Goal: Task Accomplishment & Management: Manage account settings

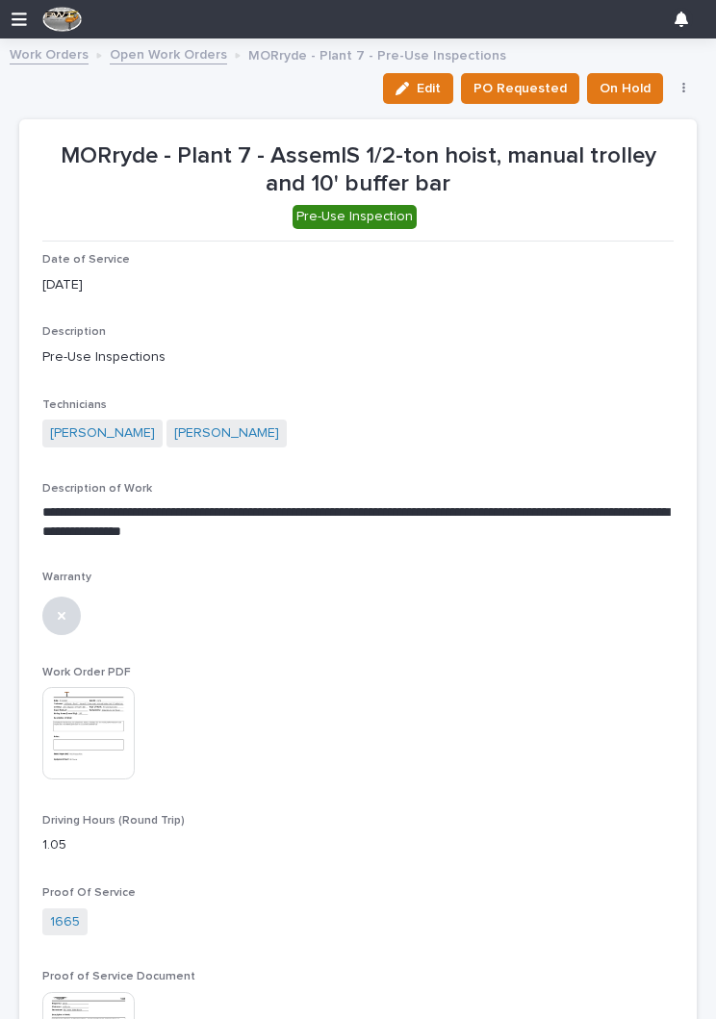
scroll to position [1, 0]
click at [178, 60] on link "Open Work Orders" at bounding box center [168, 53] width 117 height 22
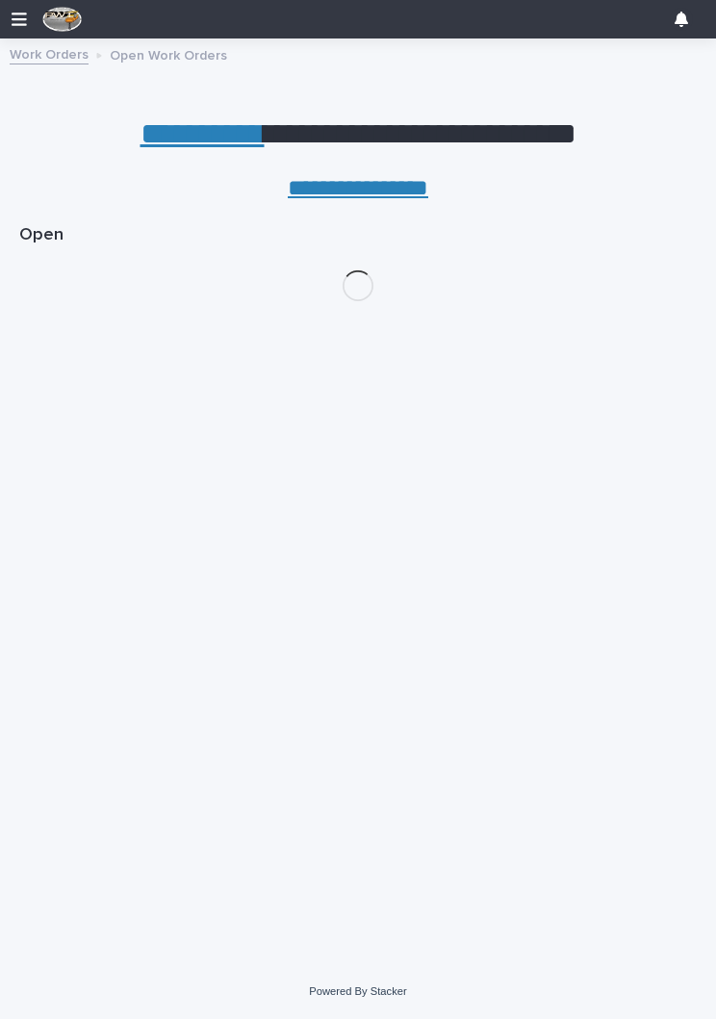
scroll to position [0, 9]
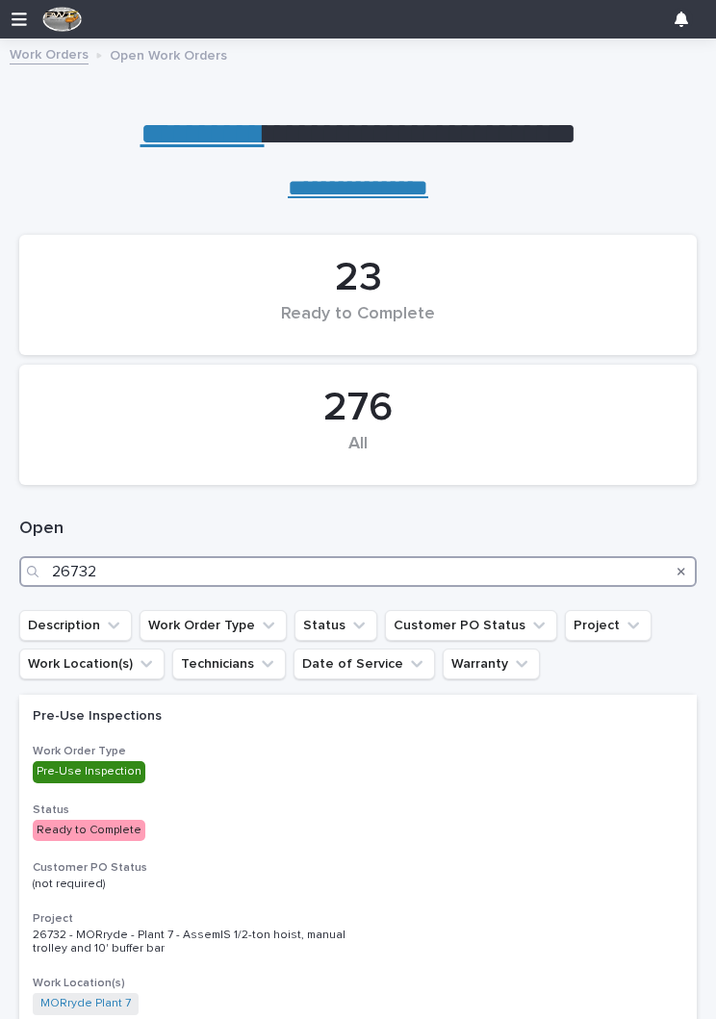
click at [146, 569] on input "26732" at bounding box center [358, 571] width 678 height 31
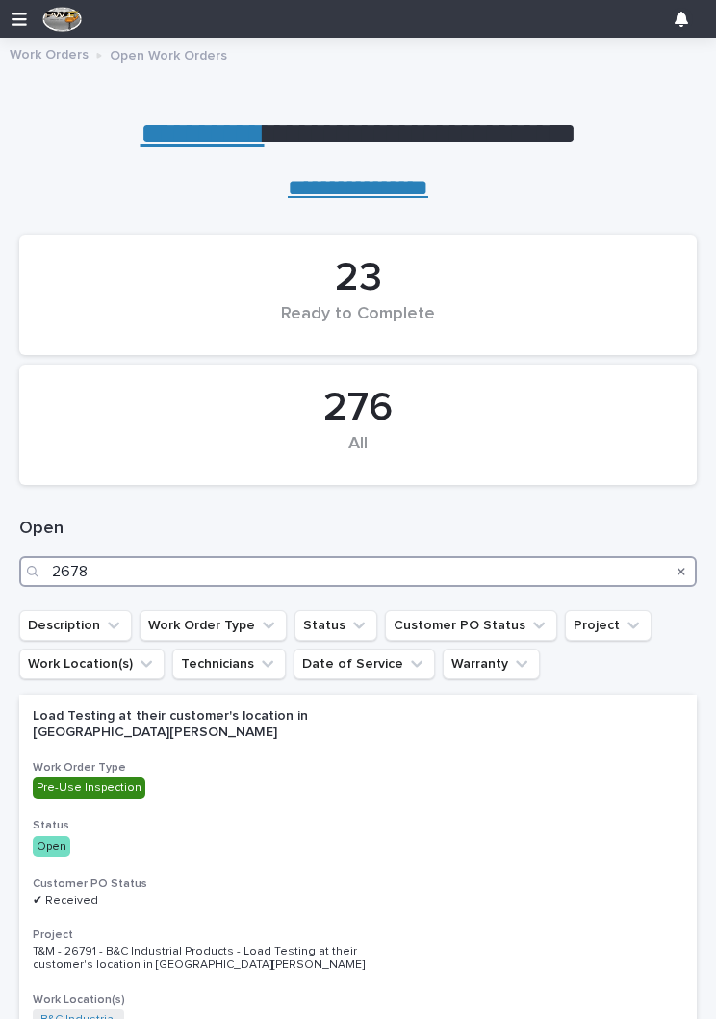
type input "26787"
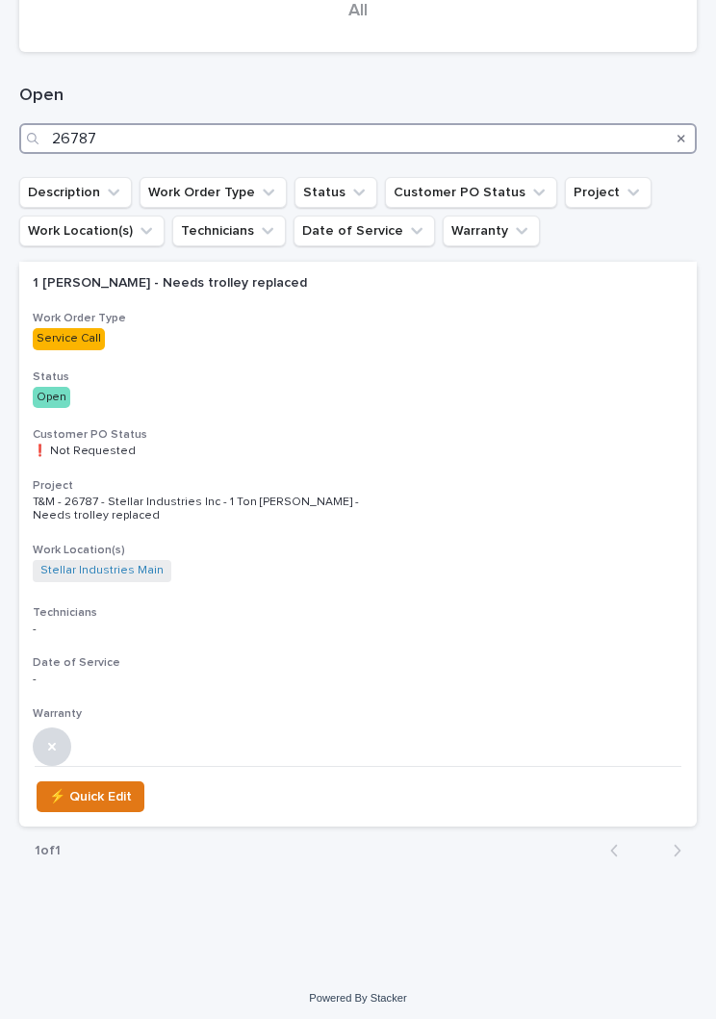
scroll to position [432, 0]
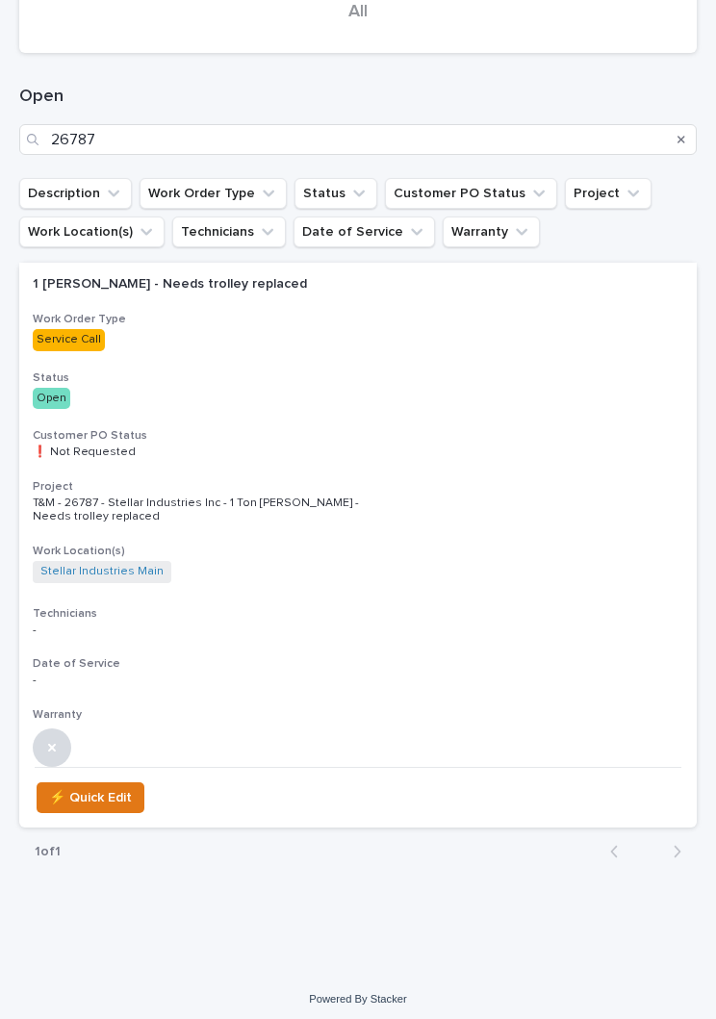
click at [483, 404] on p "Open" at bounding box center [358, 398] width 651 height 21
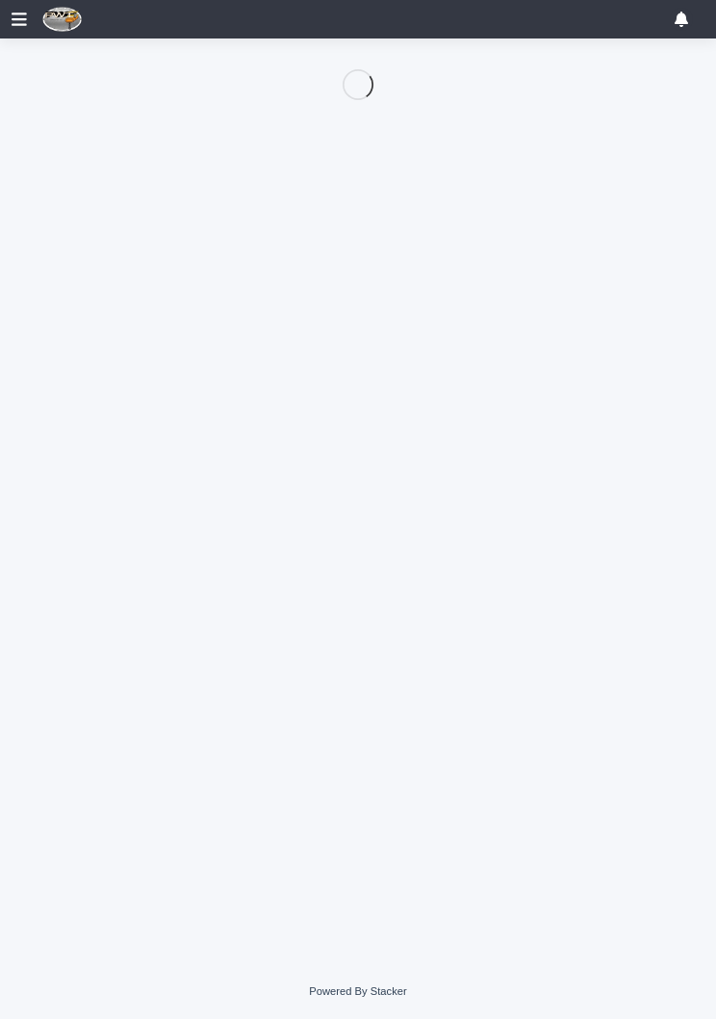
scroll to position [1, 0]
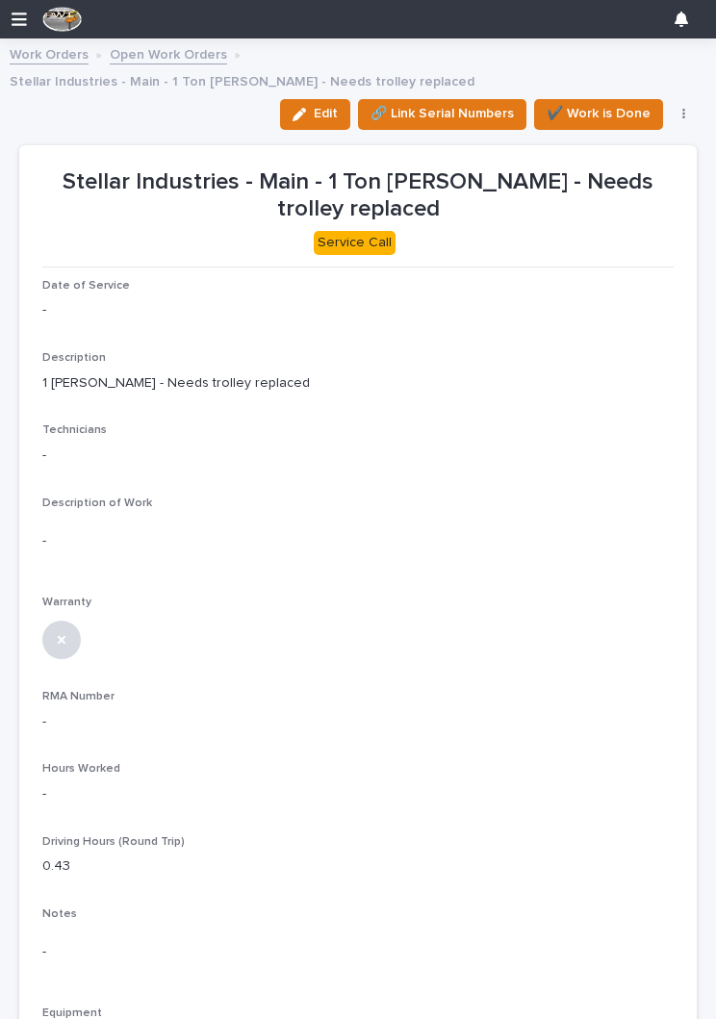
click at [306, 108] on icon "button" at bounding box center [299, 114] width 13 height 13
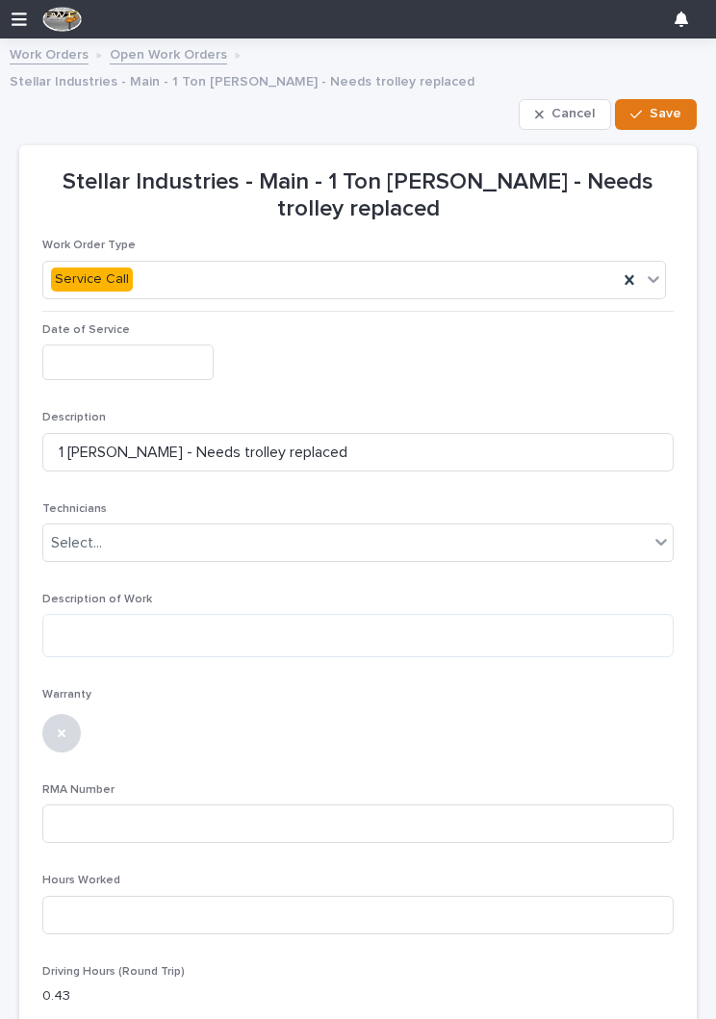
click at [162, 345] on input "text" at bounding box center [127, 363] width 171 height 36
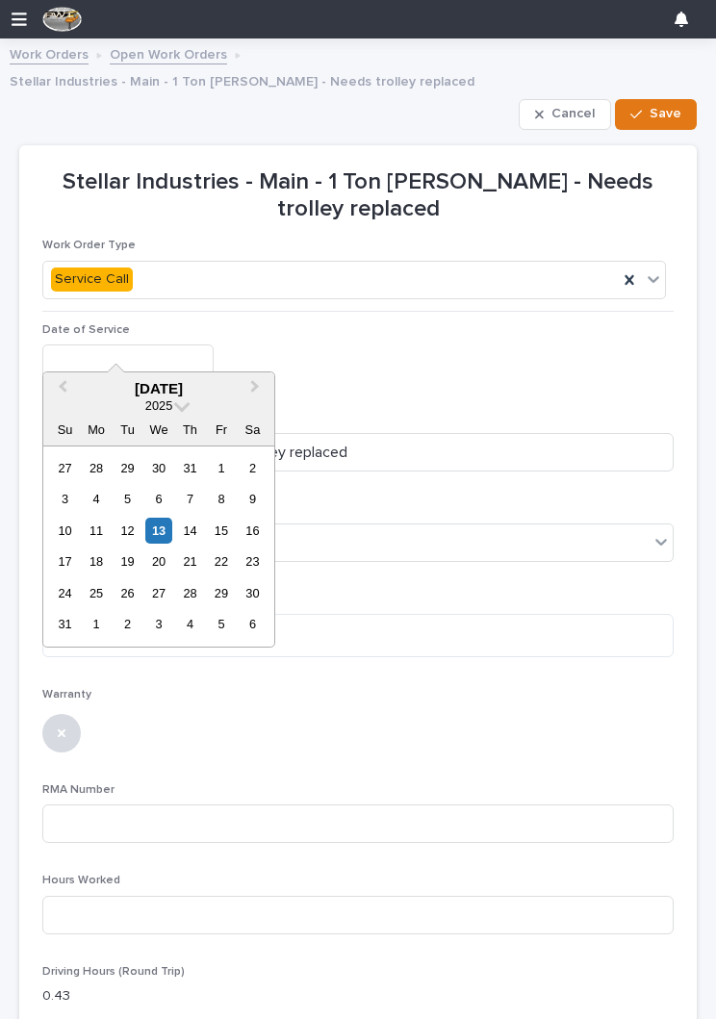
click at [161, 527] on div "13" at bounding box center [158, 531] width 26 height 26
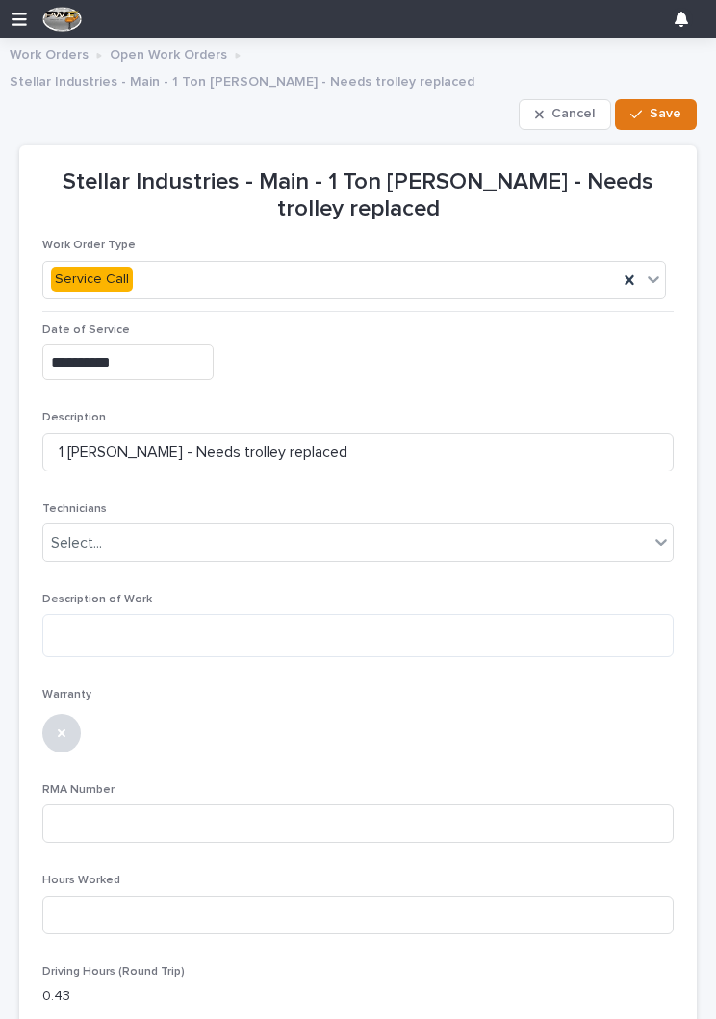
type input "**********"
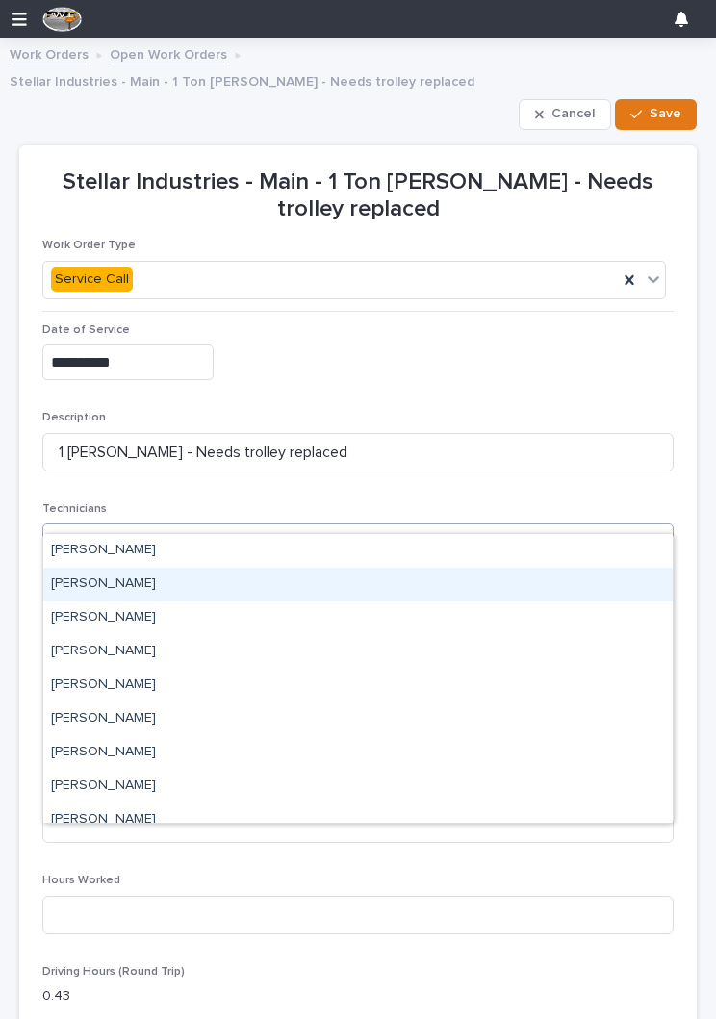
click at [252, 589] on div "[PERSON_NAME]" at bounding box center [358, 585] width 630 height 34
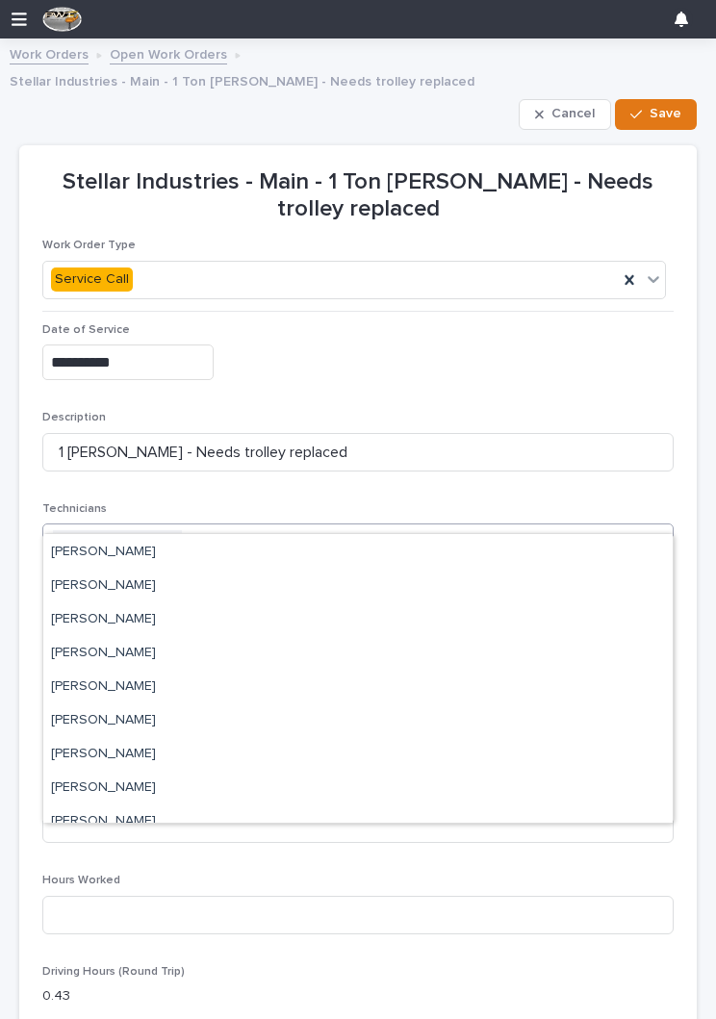
scroll to position [114, 0]
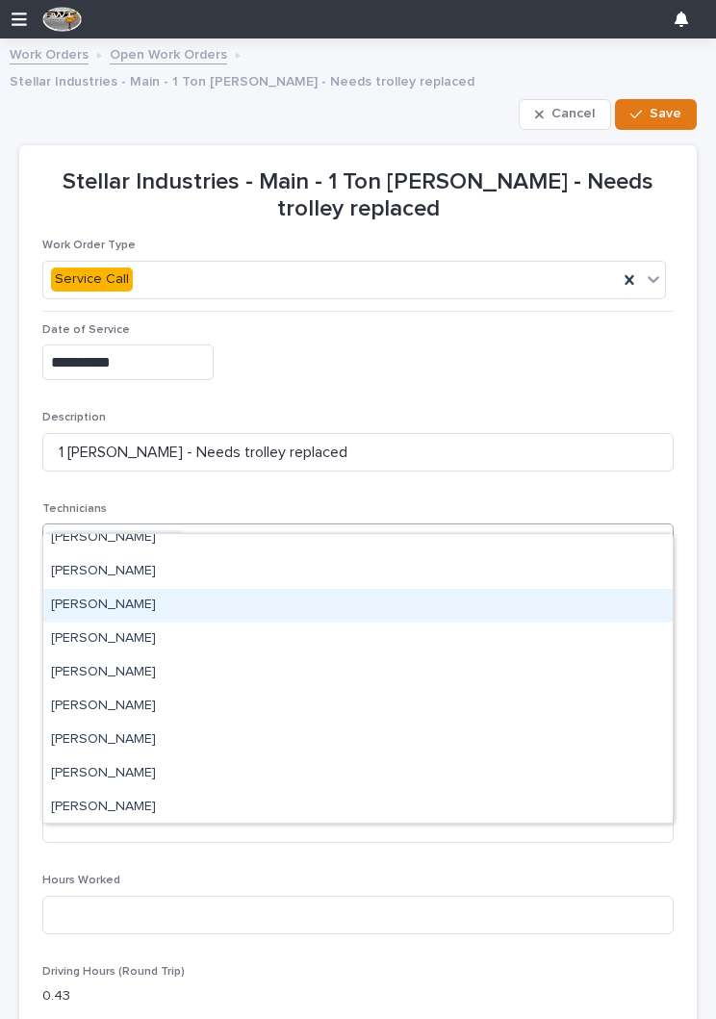
click at [268, 602] on div "[PERSON_NAME]" at bounding box center [358, 606] width 630 height 34
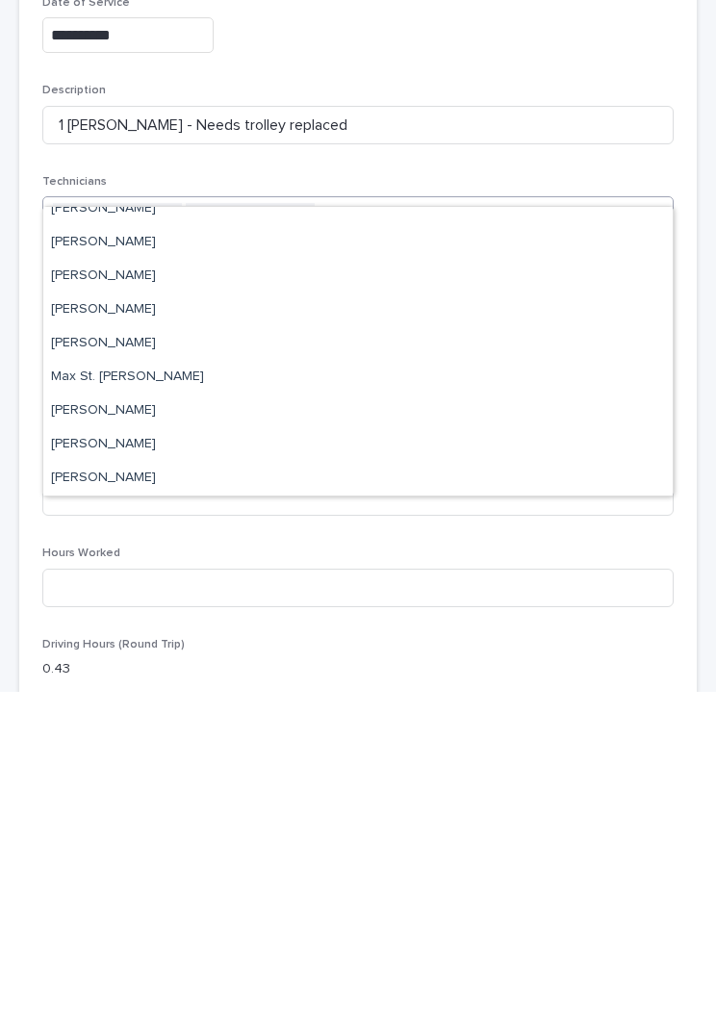
scroll to position [250, 0]
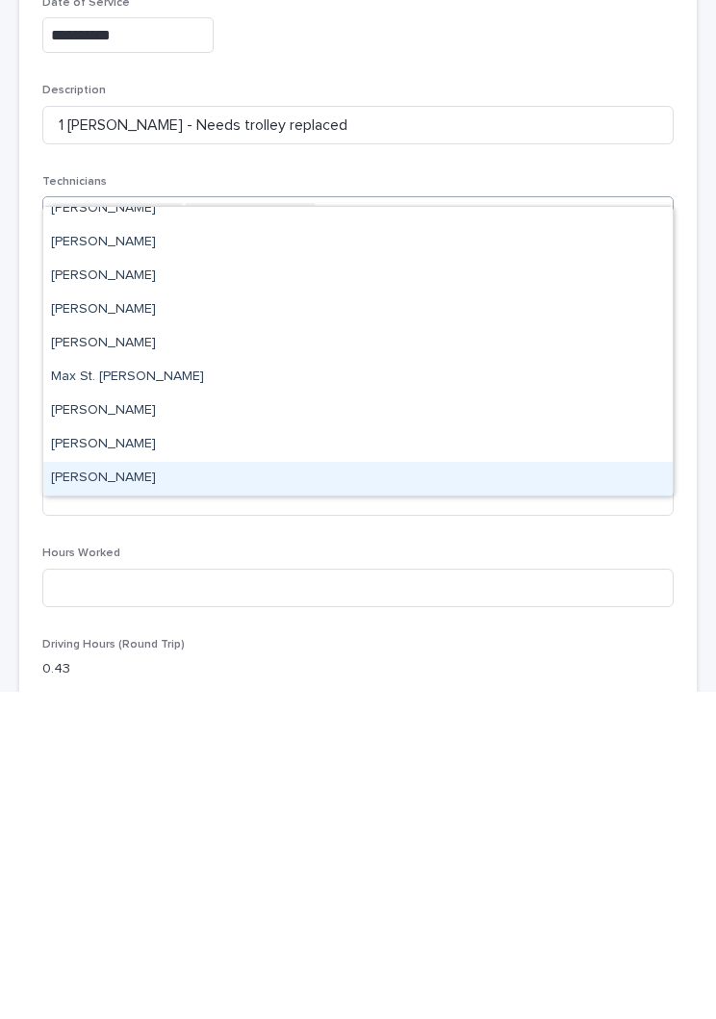
click at [244, 789] on div "[PERSON_NAME]" at bounding box center [358, 806] width 630 height 34
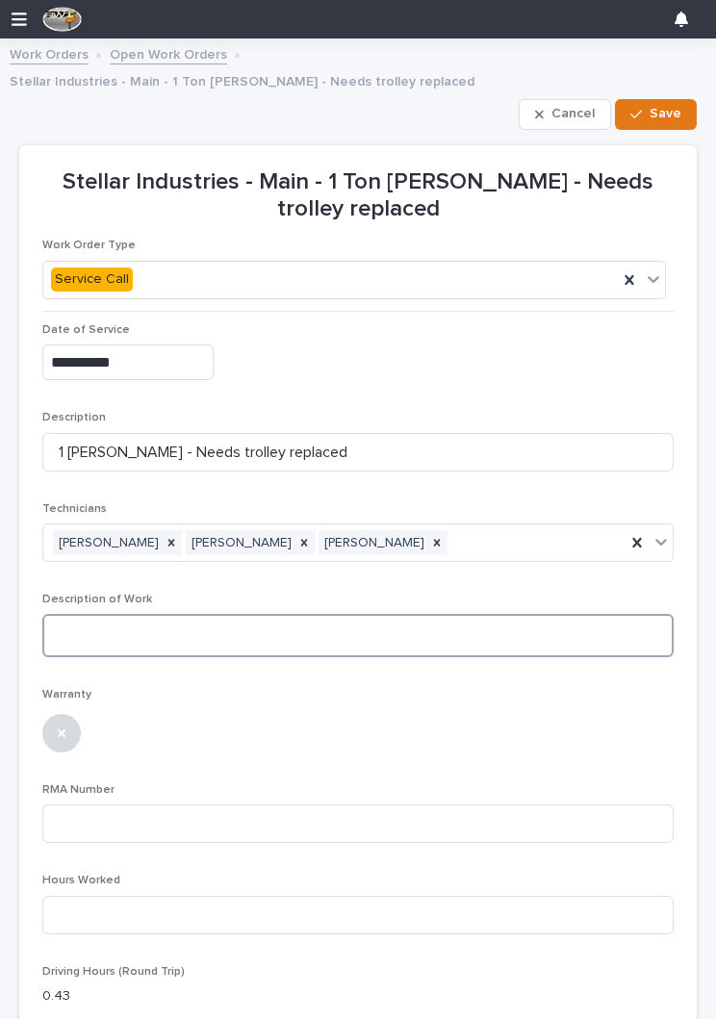
click at [394, 615] on textarea at bounding box center [357, 635] width 631 height 43
type textarea "**********"
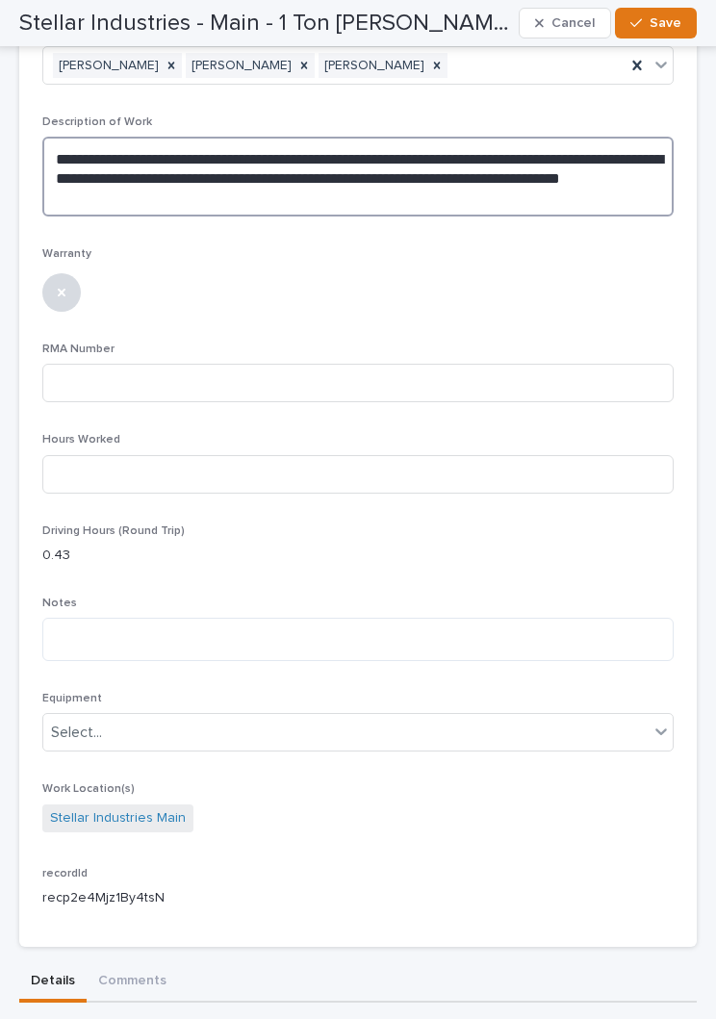
scroll to position [475, 0]
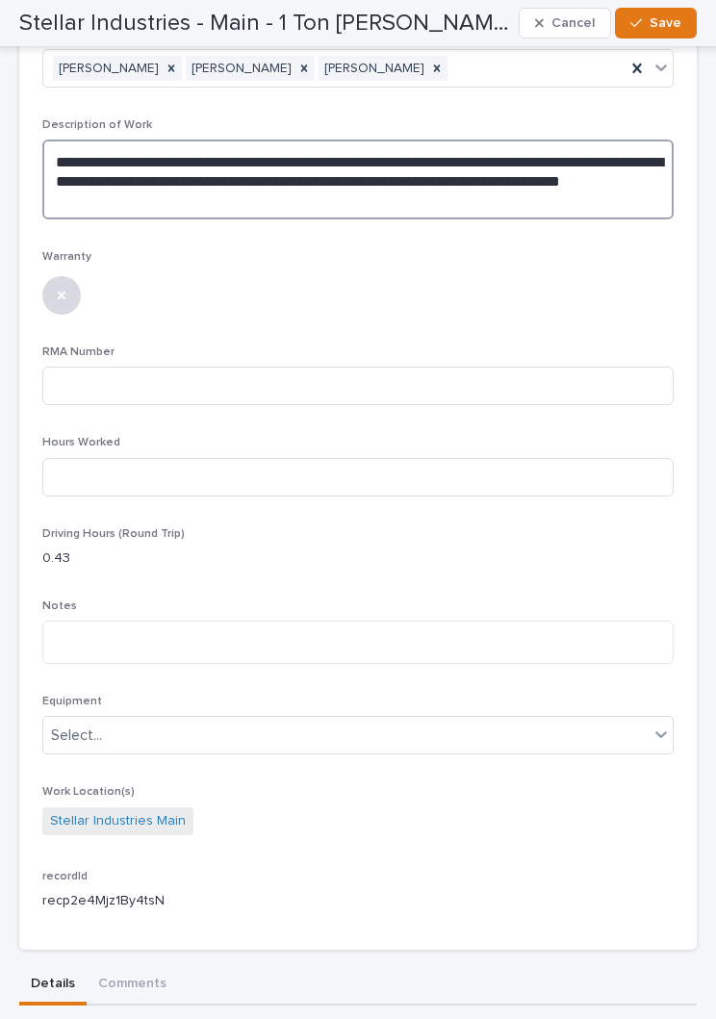
type textarea "**********"
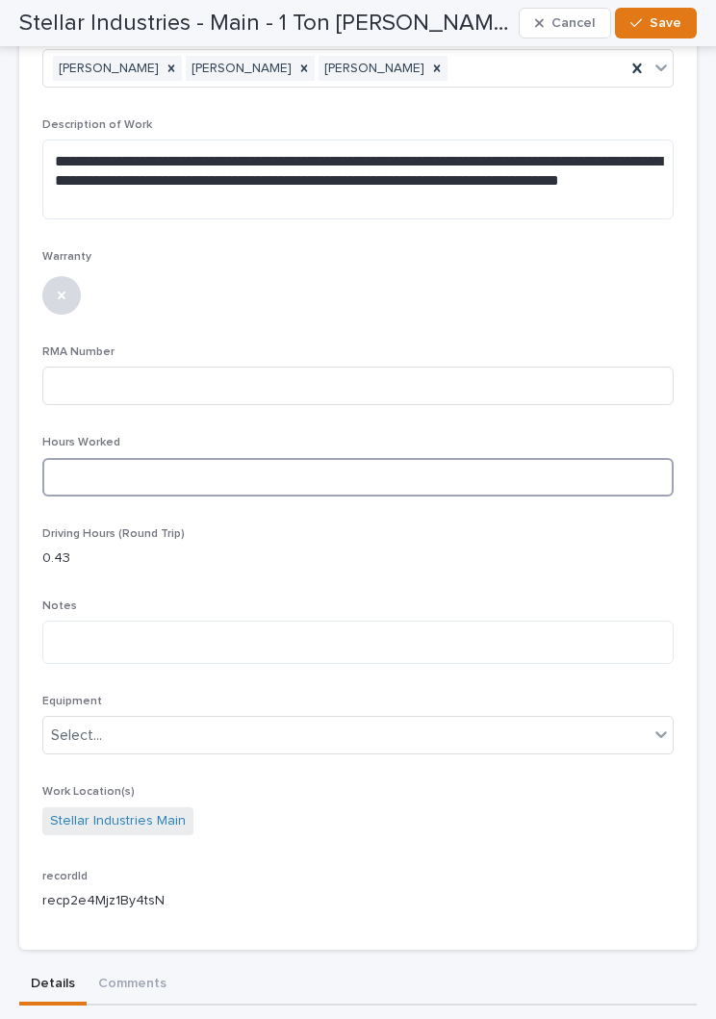
click at [494, 458] on input at bounding box center [357, 477] width 631 height 39
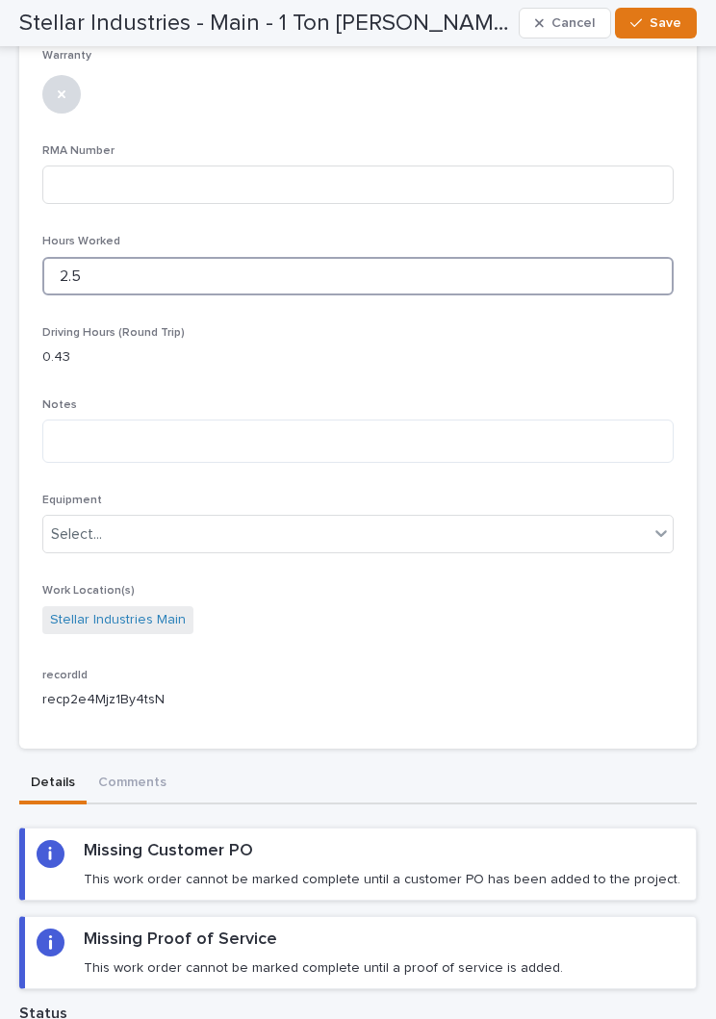
scroll to position [672, 0]
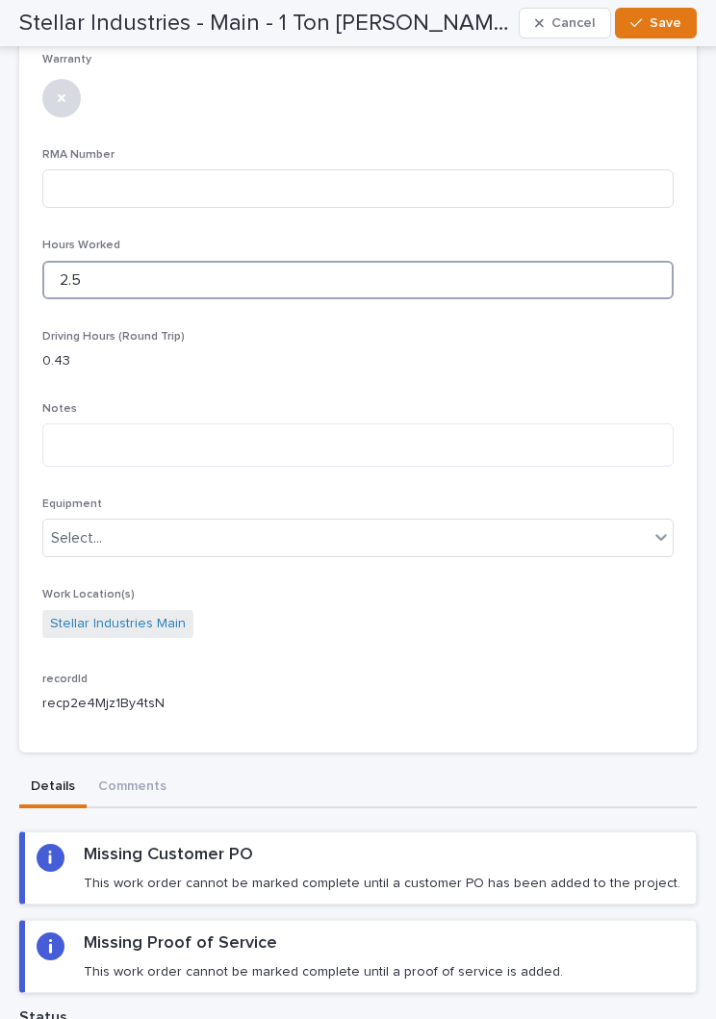
type input "2.5"
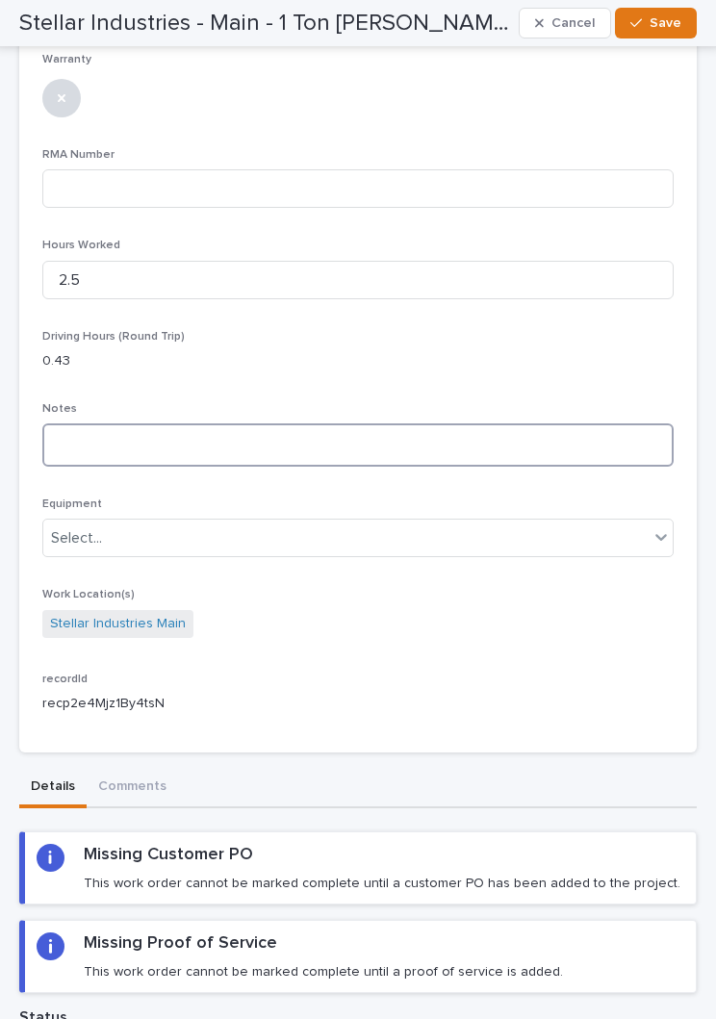
click at [506, 424] on textarea at bounding box center [357, 445] width 631 height 43
type textarea "**********"
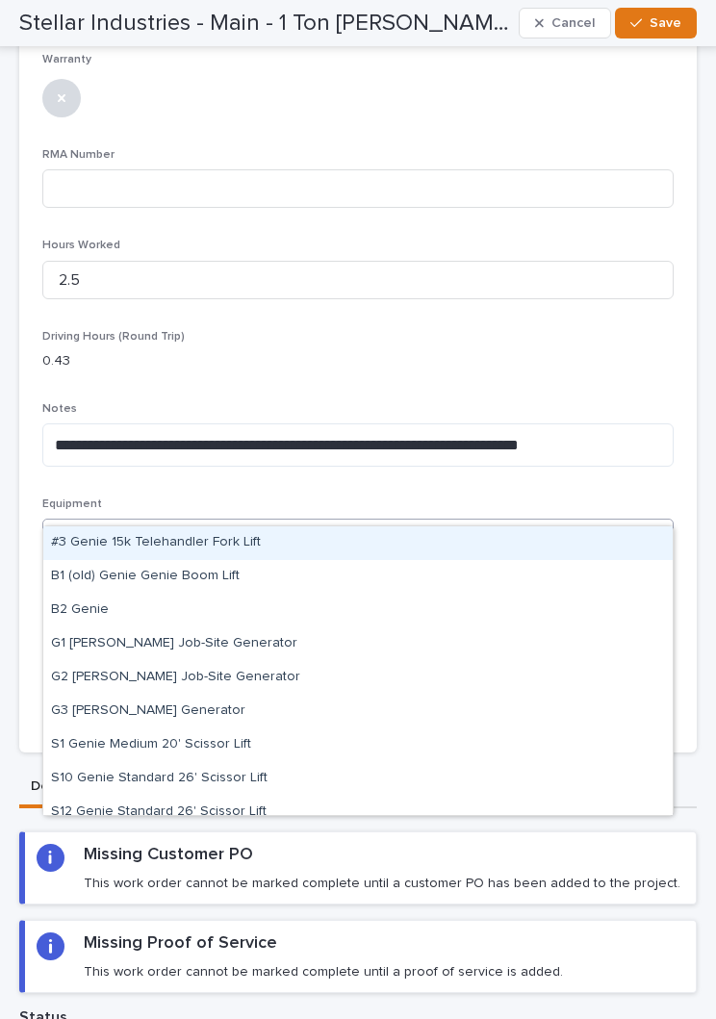
click at [88, 607] on div "B2 Genie" at bounding box center [358, 611] width 630 height 34
type input "**"
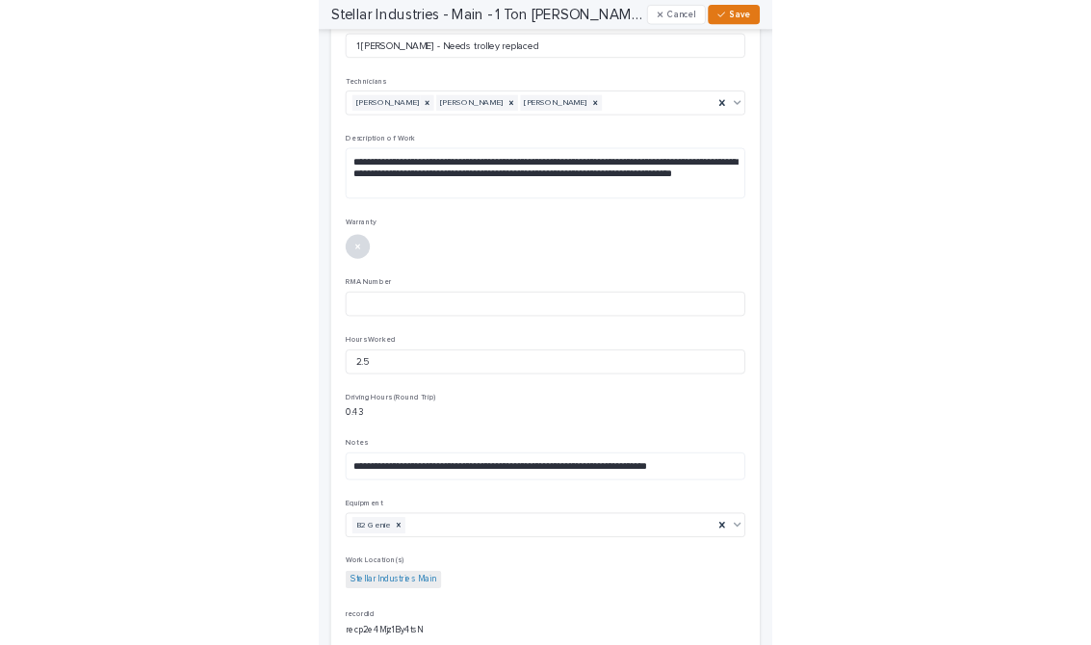
scroll to position [379, 0]
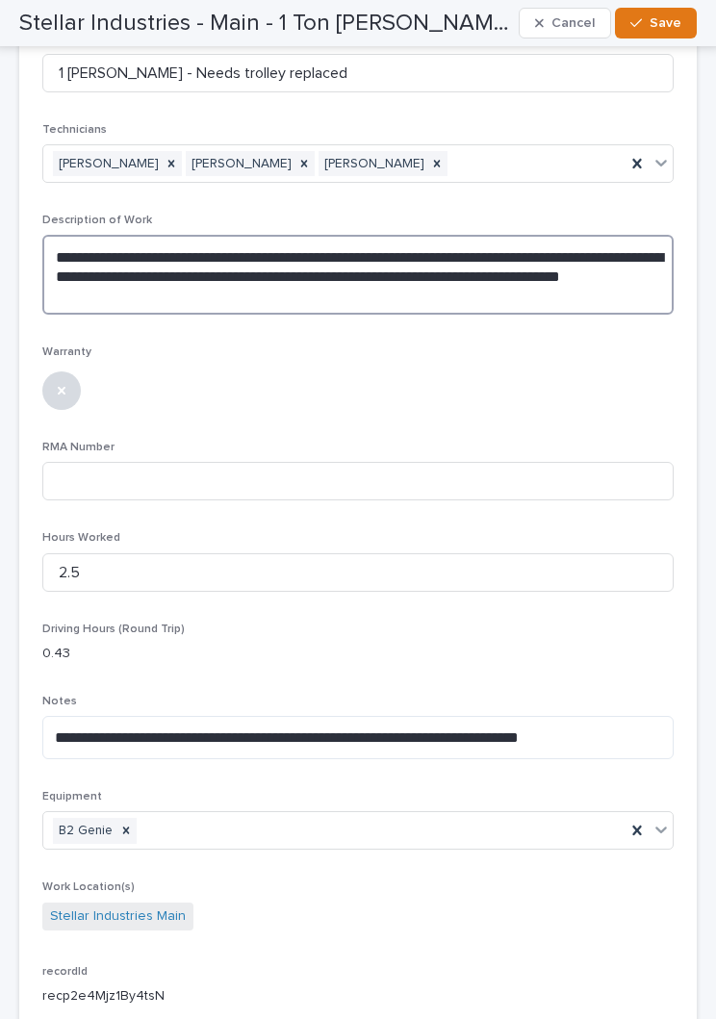
click at [347, 235] on textarea "**********" at bounding box center [357, 275] width 631 height 80
click at [63, 235] on textarea "**********" at bounding box center [357, 275] width 631 height 80
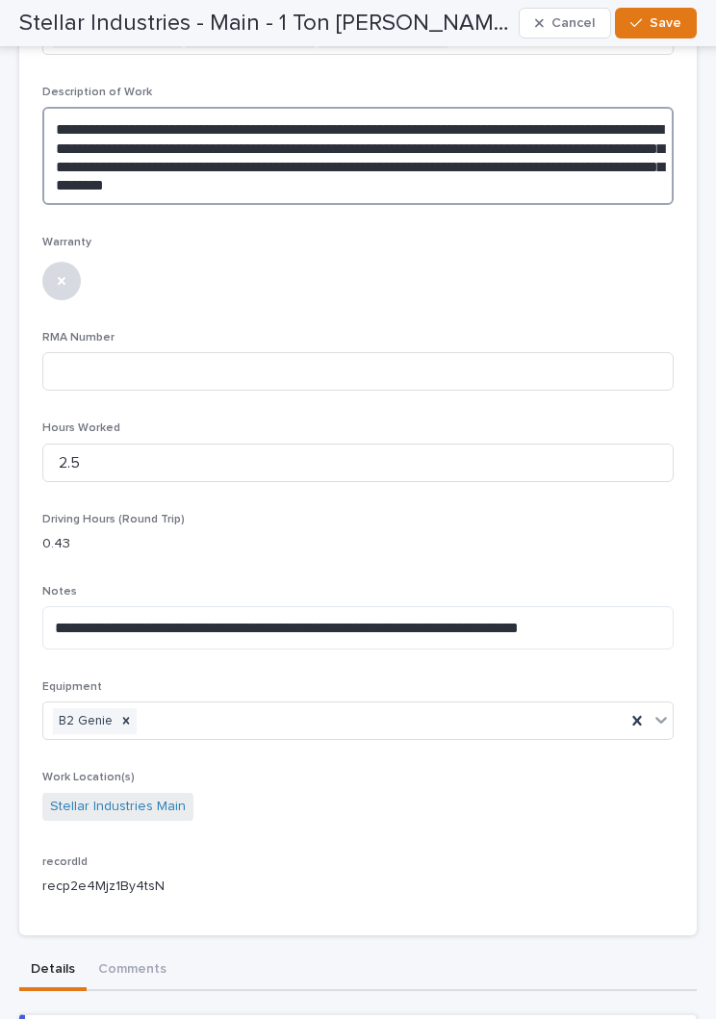
scroll to position [428, 0]
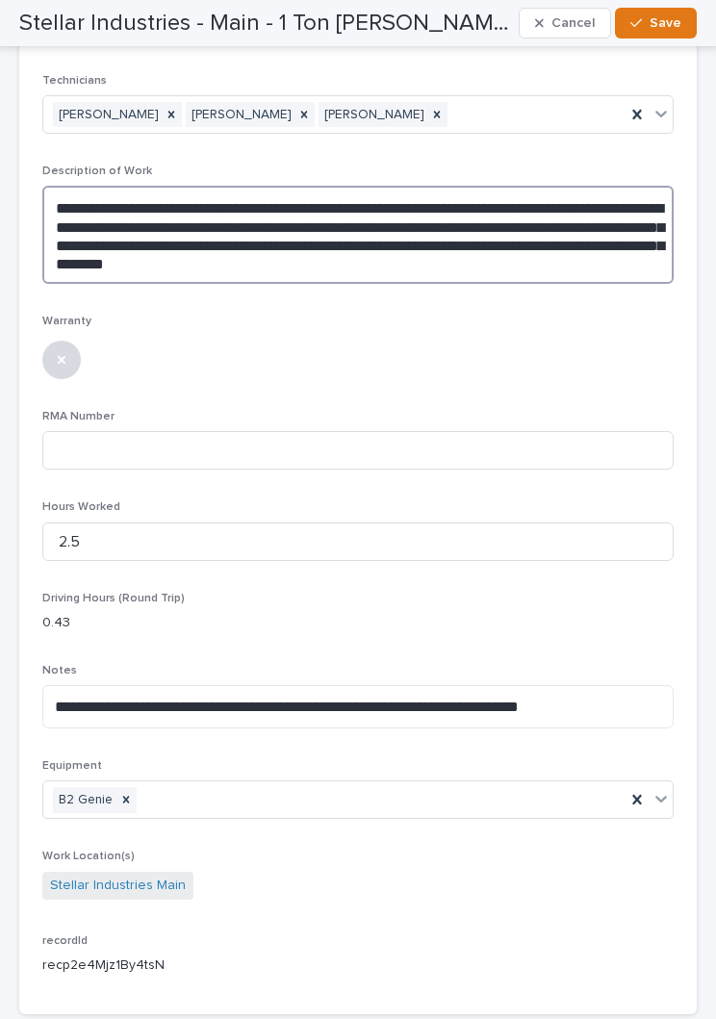
click at [525, 238] on textarea "**********" at bounding box center [357, 235] width 631 height 98
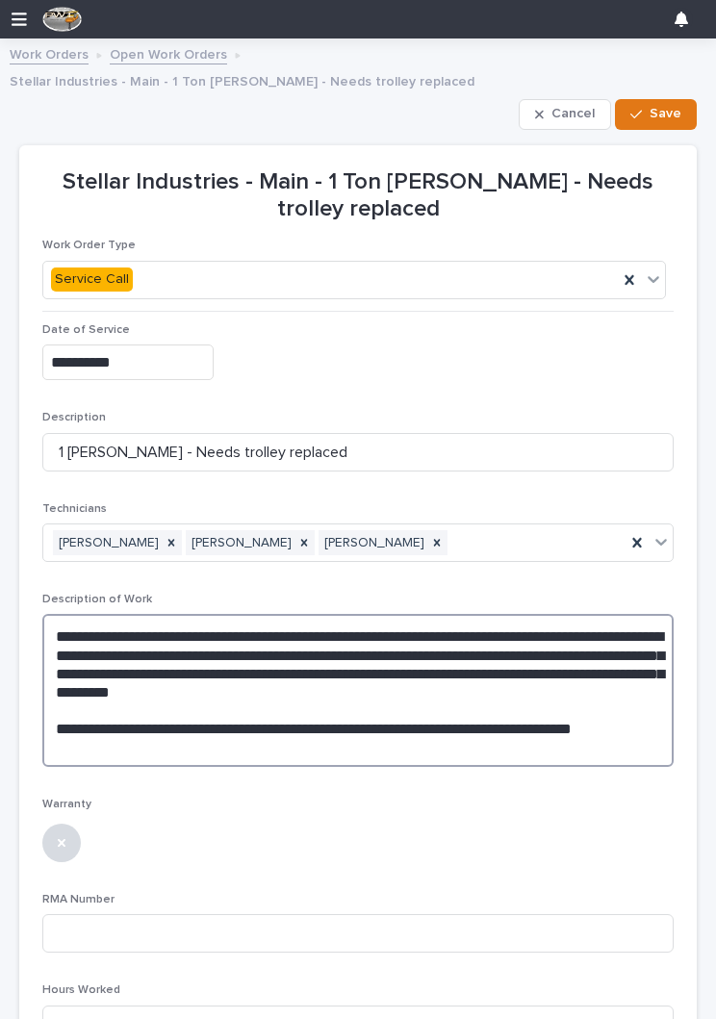
scroll to position [0, 0]
type textarea "**********"
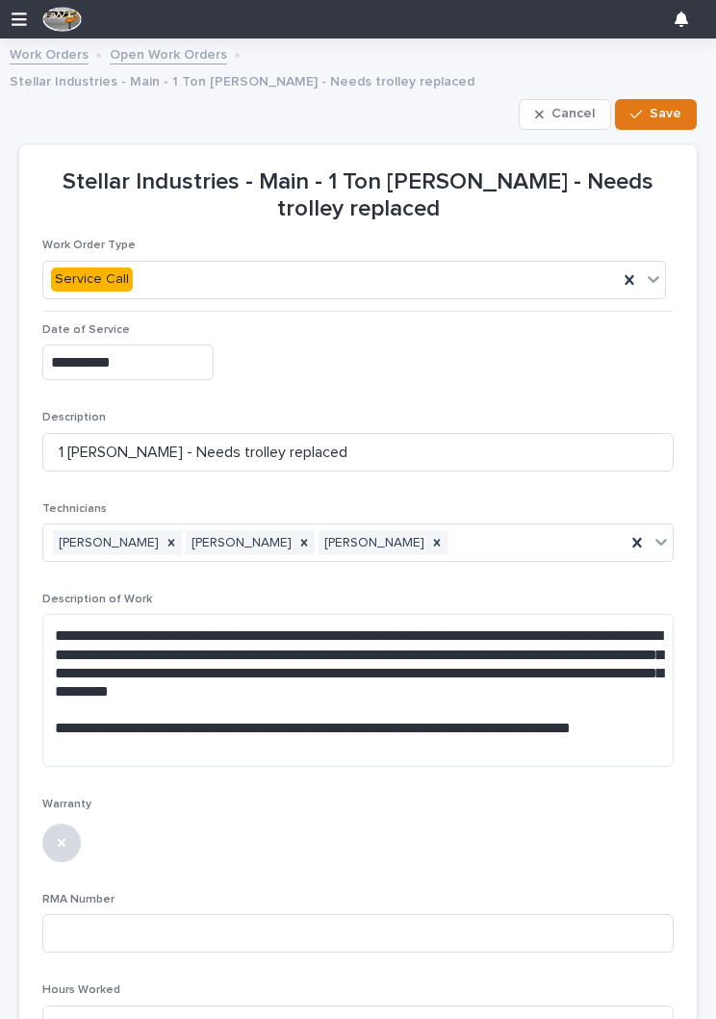
click at [666, 105] on span "Save" at bounding box center [666, 113] width 32 height 17
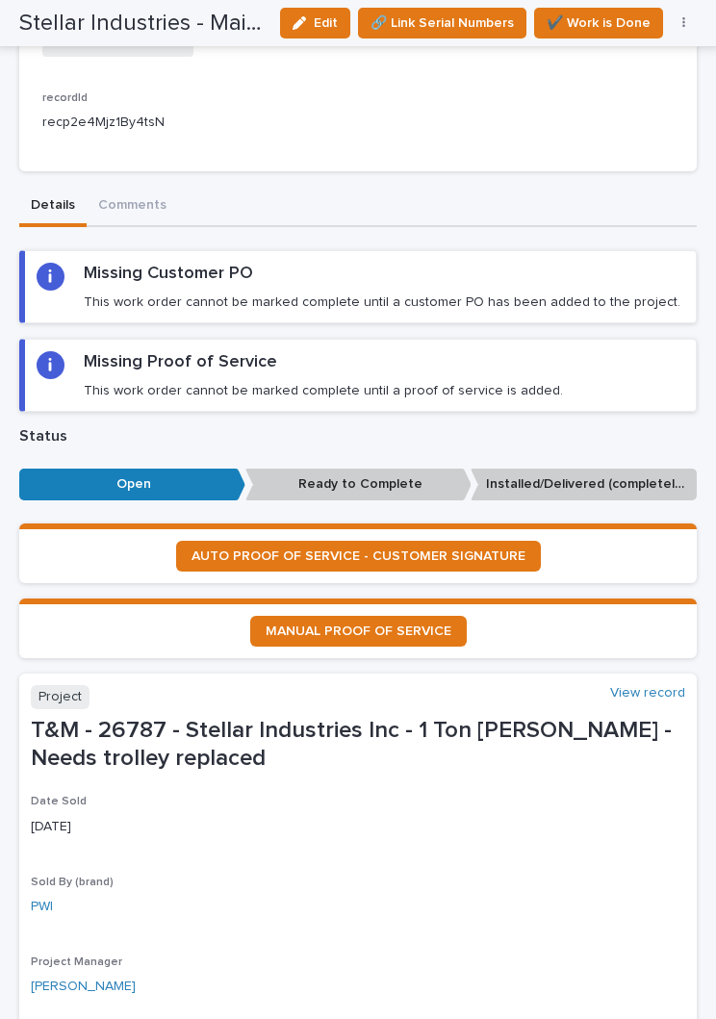
scroll to position [1140, 0]
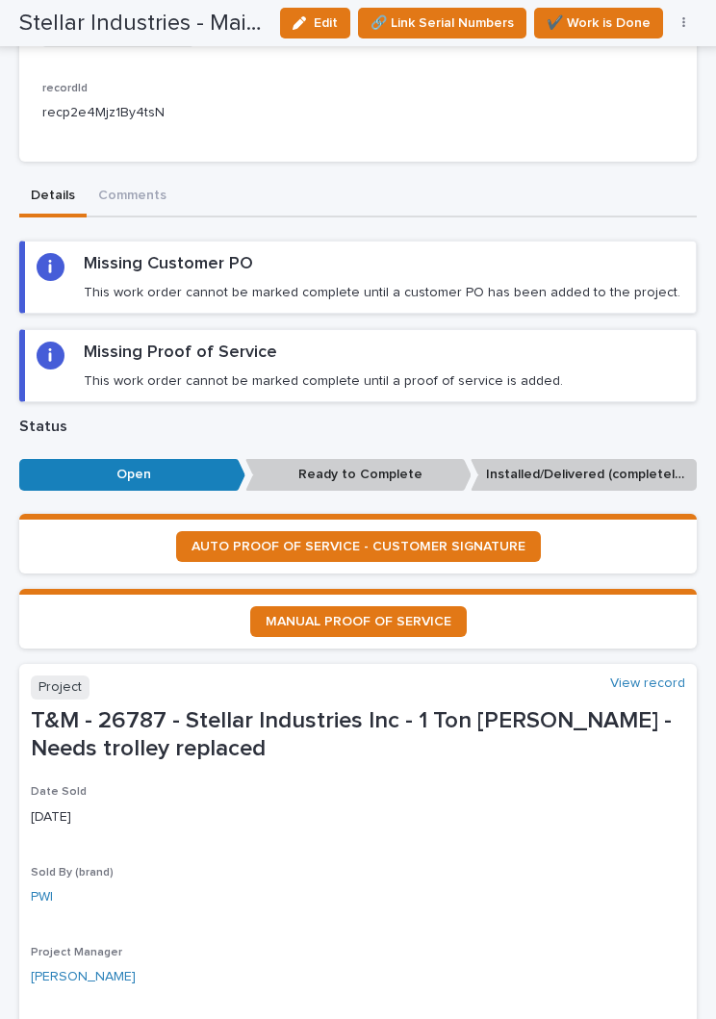
click at [474, 540] on span "AUTO PROOF OF SERVICE - CUSTOMER SIGNATURE" at bounding box center [359, 546] width 334 height 13
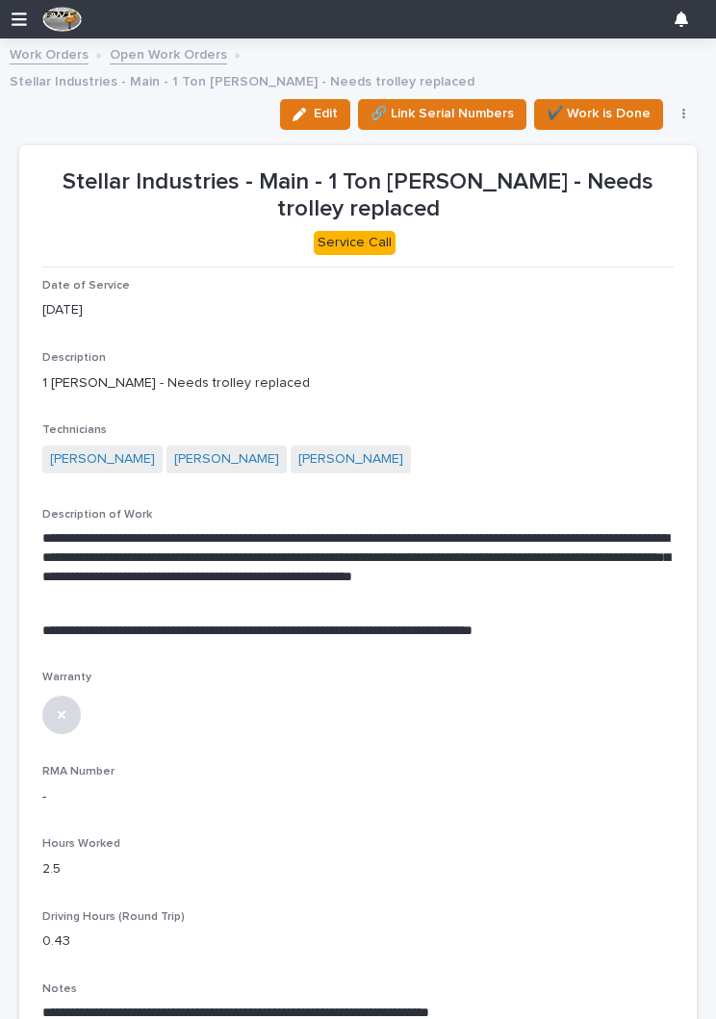
scroll to position [0, 0]
click at [621, 102] on span "✔️ Work is Done" at bounding box center [599, 113] width 104 height 23
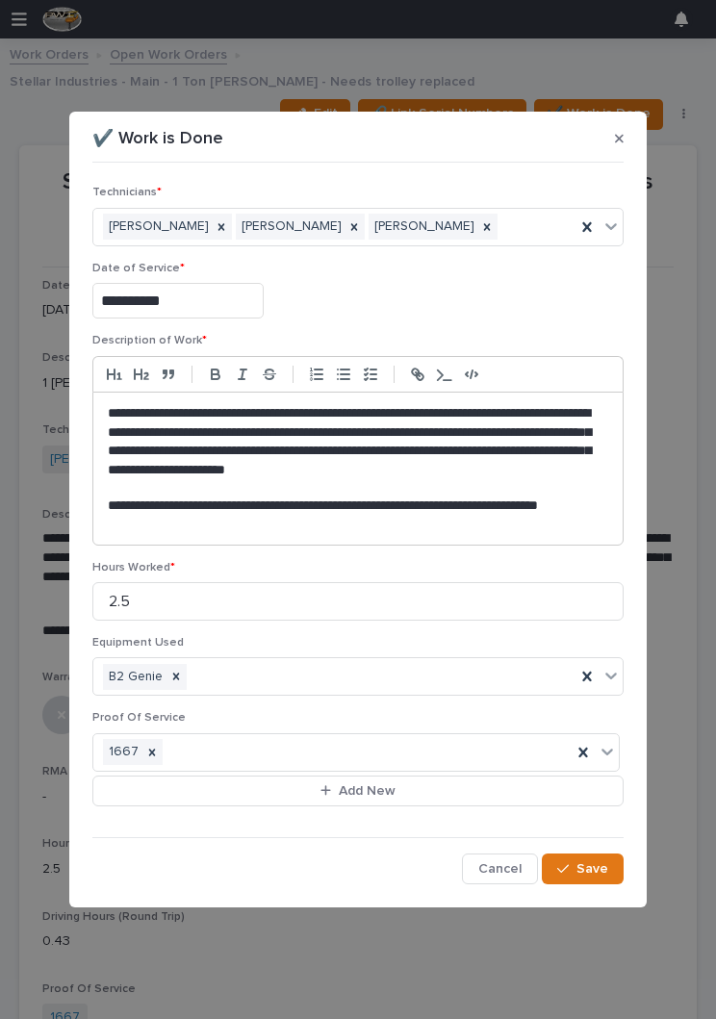
click at [587, 861] on span "Save" at bounding box center [593, 869] width 32 height 17
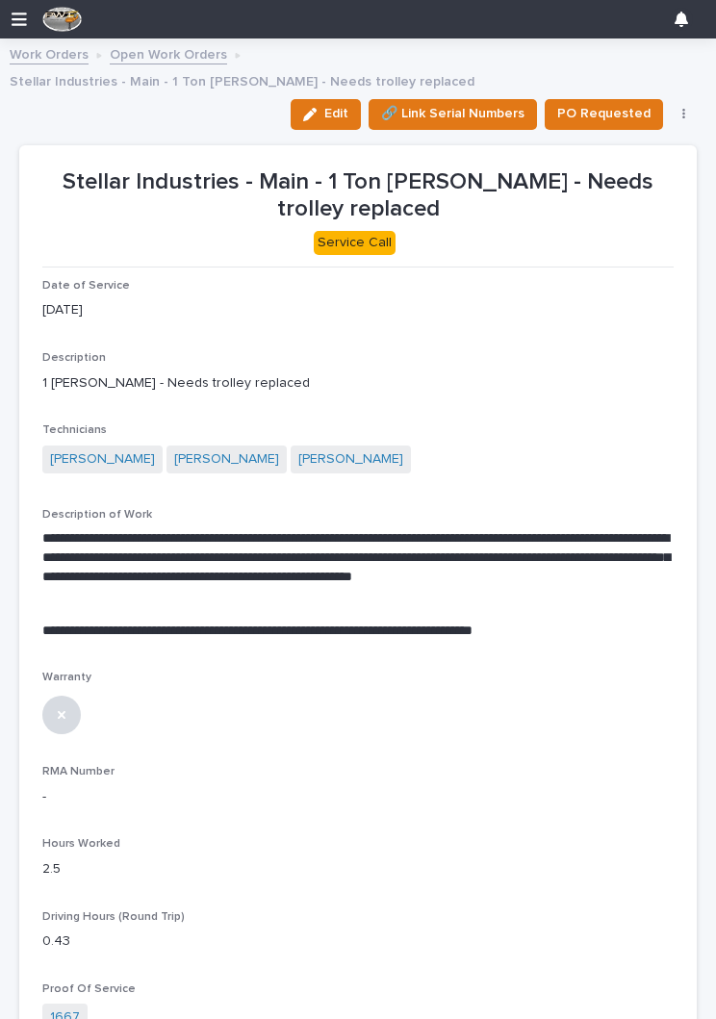
click at [168, 60] on link "Open Work Orders" at bounding box center [168, 53] width 117 height 22
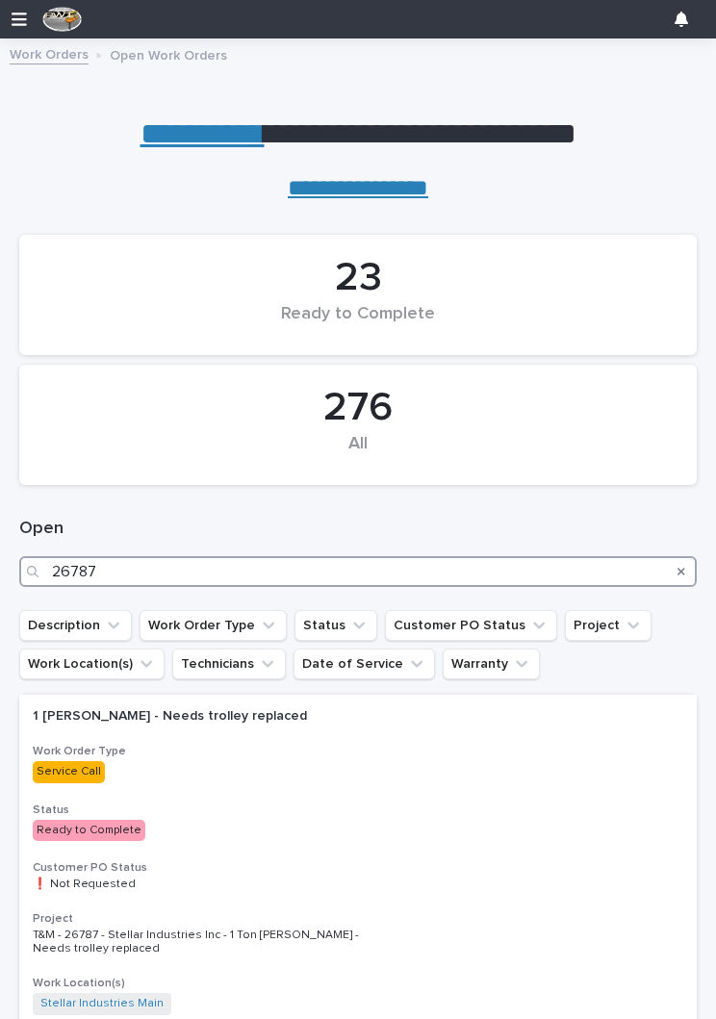
click at [205, 565] on input "26787" at bounding box center [358, 571] width 678 height 31
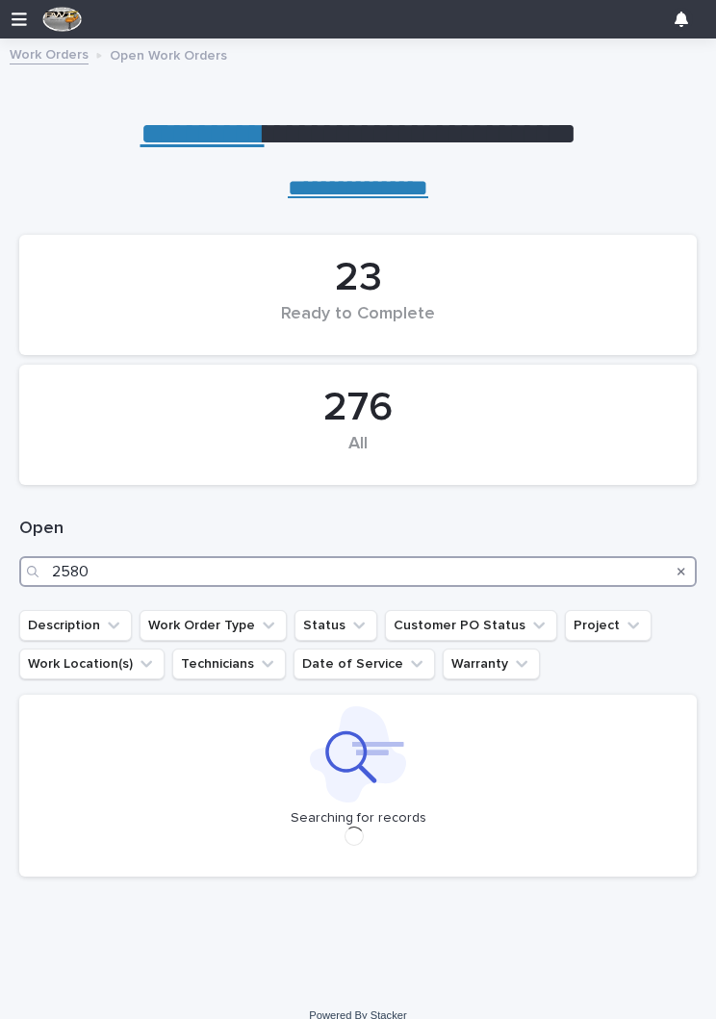
type input "25807"
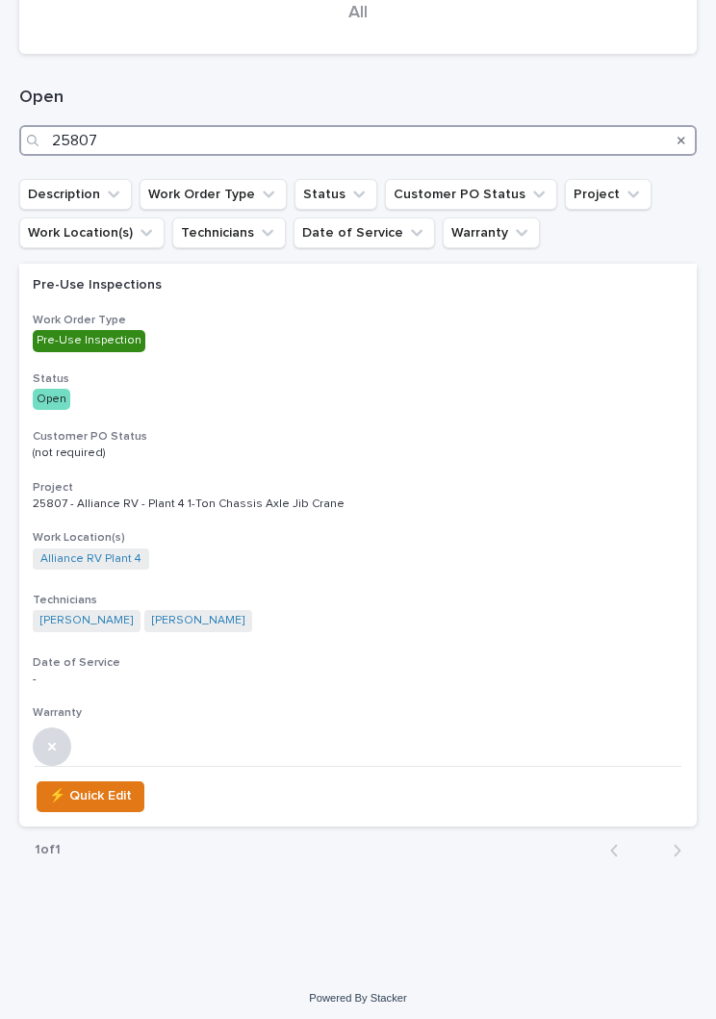
scroll to position [430, 0]
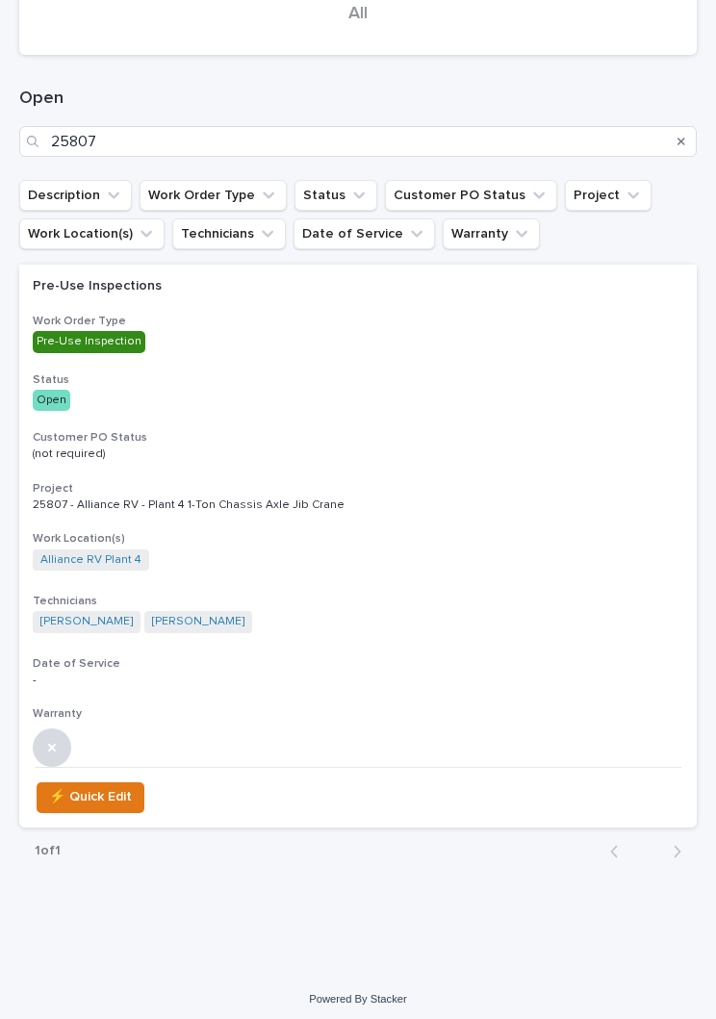
click at [507, 461] on div "Pre-Use Inspections Work Order Type Pre-Use Inspection Status Open Customer PO …" at bounding box center [358, 515] width 678 height 501
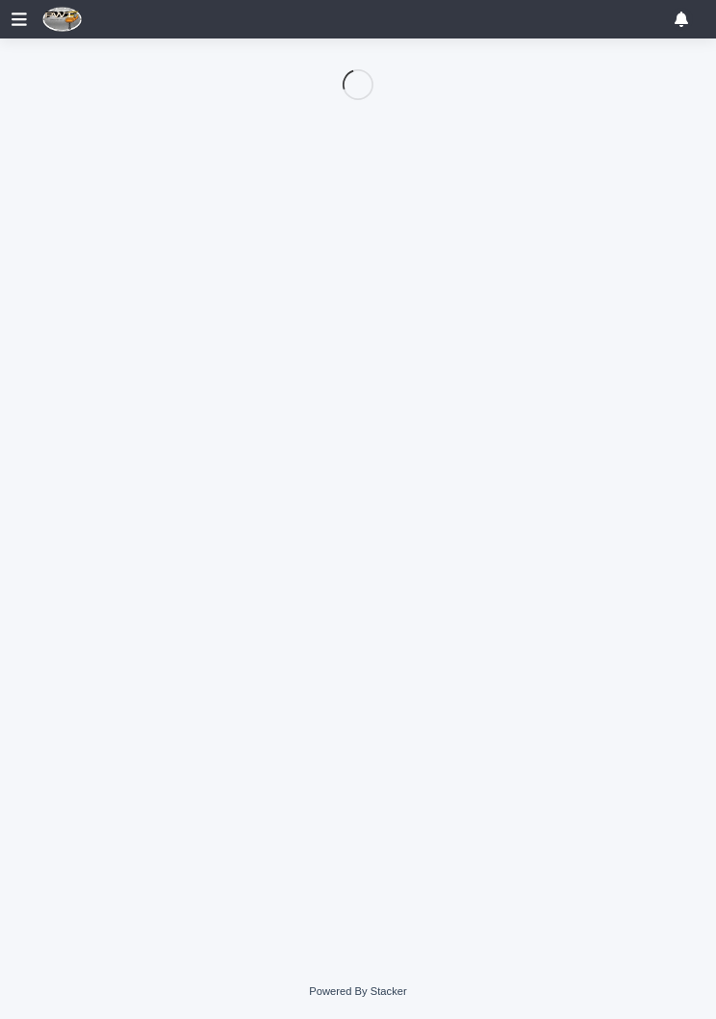
scroll to position [1, 0]
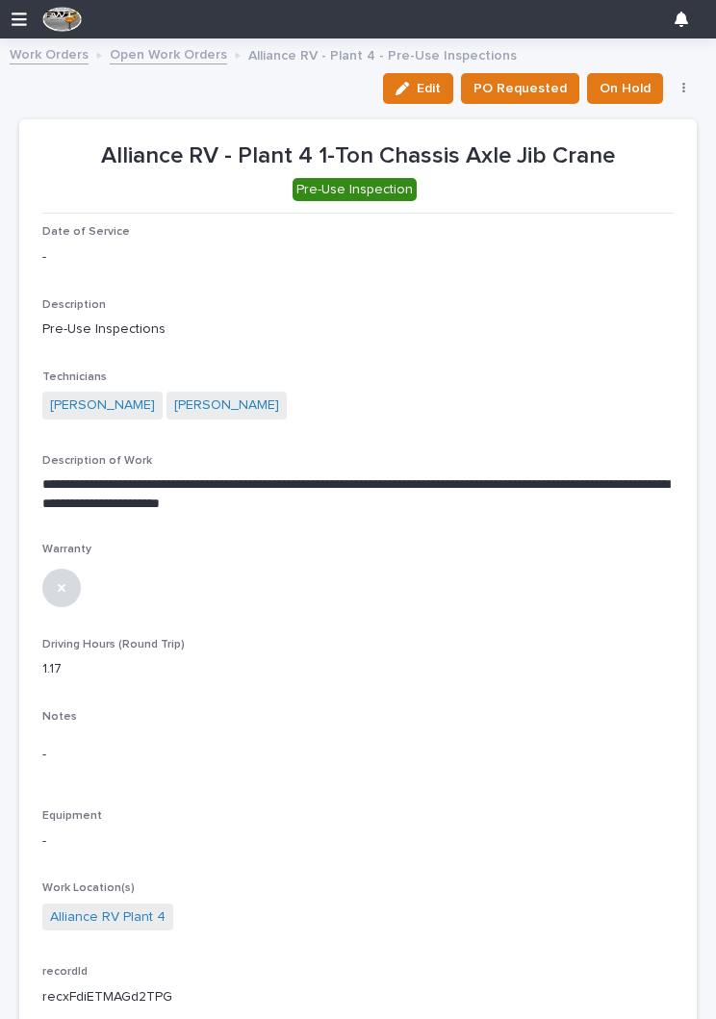
click at [409, 83] on icon "button" at bounding box center [402, 88] width 13 height 13
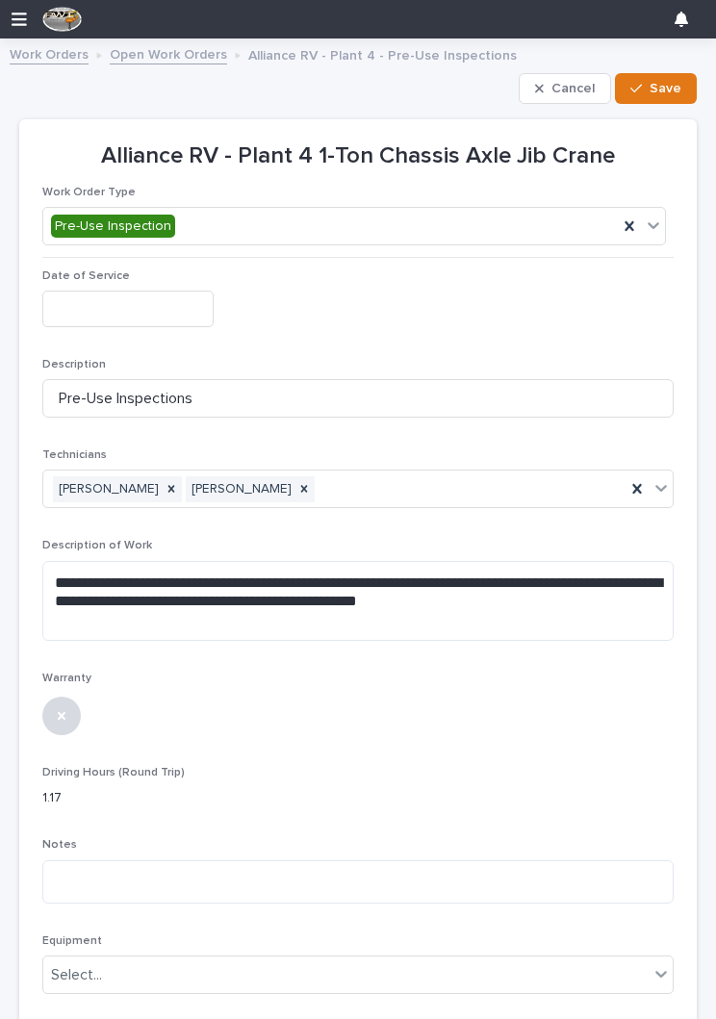
click at [554, 89] on span "Cancel" at bounding box center [573, 88] width 43 height 17
